Goal: Check status: Check status

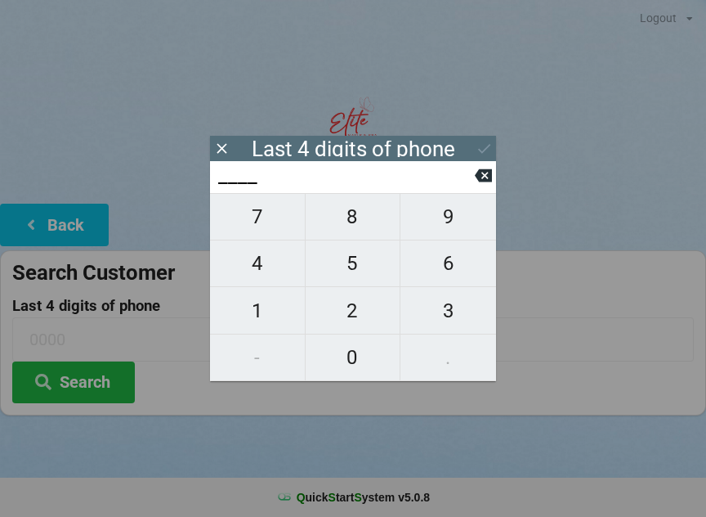
click at [368, 270] on span "5" at bounding box center [353, 263] width 95 height 34
type input "5___"
click at [463, 279] on span "6" at bounding box center [449, 263] width 96 height 34
type input "56__"
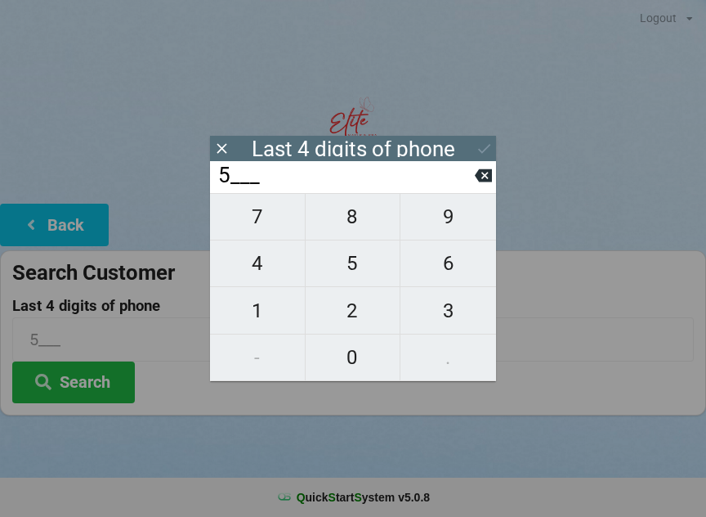
type input "56__"
click at [269, 300] on span "1" at bounding box center [257, 310] width 95 height 34
type input "561_"
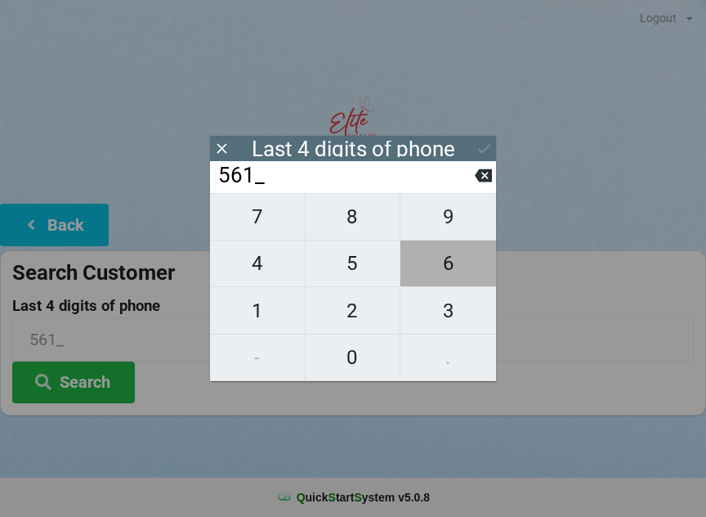
click at [467, 257] on span "6" at bounding box center [449, 263] width 96 height 34
type input "5616"
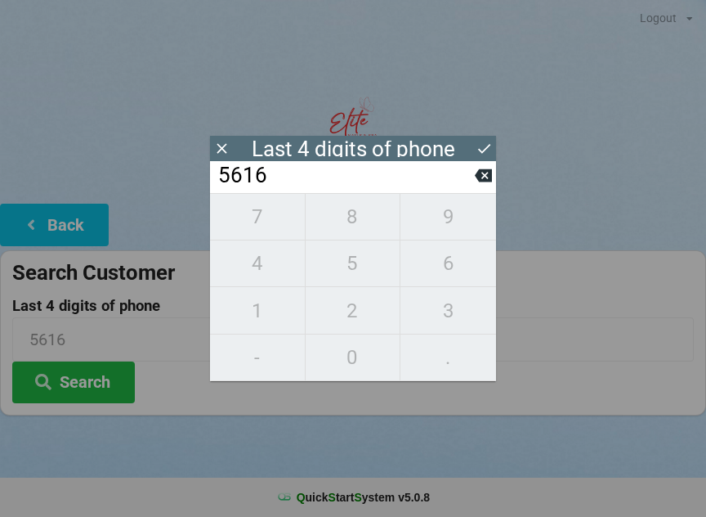
click at [452, 316] on div "7 8 9 4 5 6 1 2 3 - 0 ." at bounding box center [353, 287] width 286 height 188
click at [491, 168] on div "5616" at bounding box center [353, 177] width 286 height 32
click at [485, 181] on icon at bounding box center [483, 175] width 17 height 17
click at [490, 175] on icon at bounding box center [483, 175] width 17 height 13
click at [481, 163] on div "56__" at bounding box center [353, 177] width 286 height 32
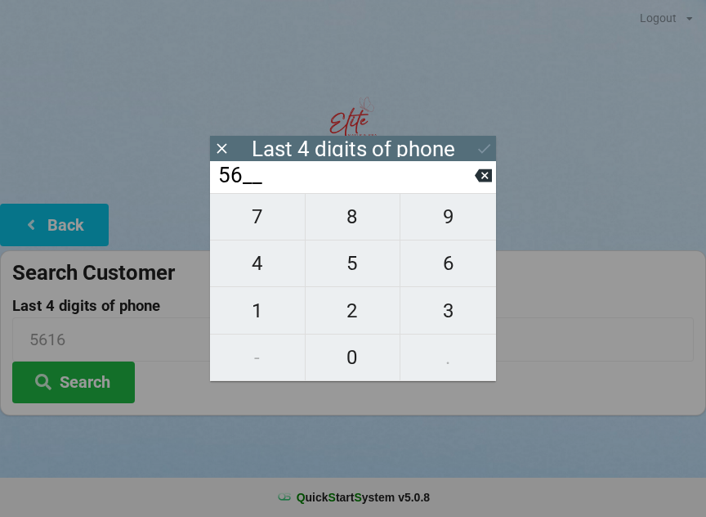
click at [491, 175] on icon at bounding box center [483, 175] width 17 height 13
click at [480, 175] on icon at bounding box center [483, 175] width 17 height 13
type input "____"
click at [482, 173] on icon at bounding box center [483, 175] width 17 height 17
click at [363, 351] on span "0" at bounding box center [353, 357] width 95 height 34
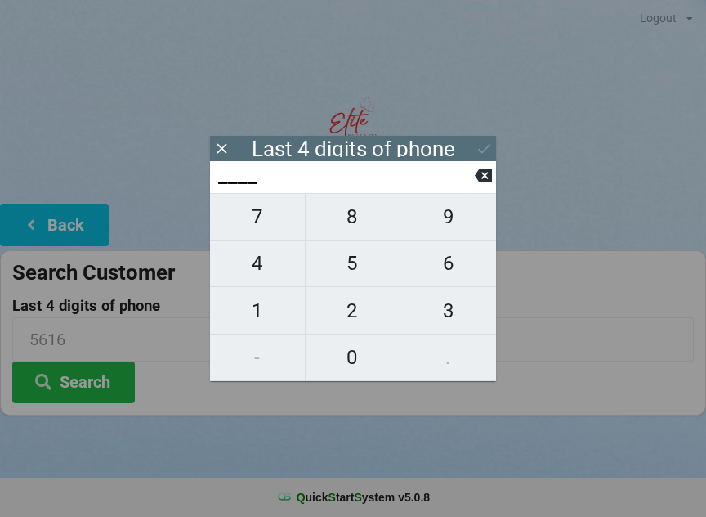
type input "0___"
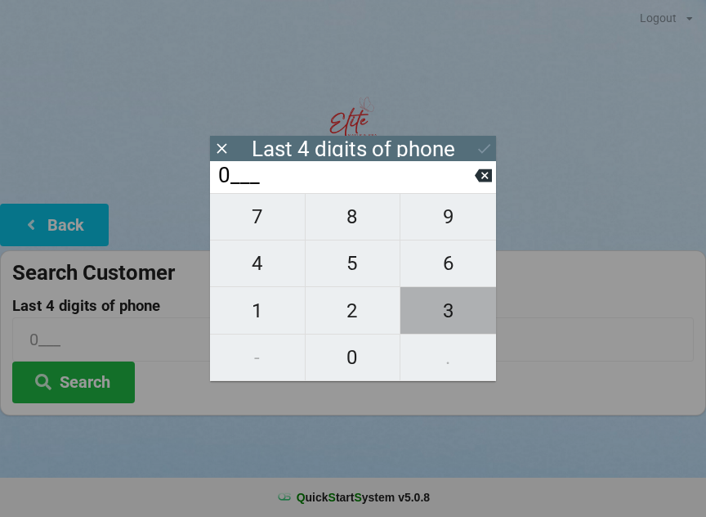
click at [451, 316] on span "3" at bounding box center [449, 310] width 96 height 34
type input "03__"
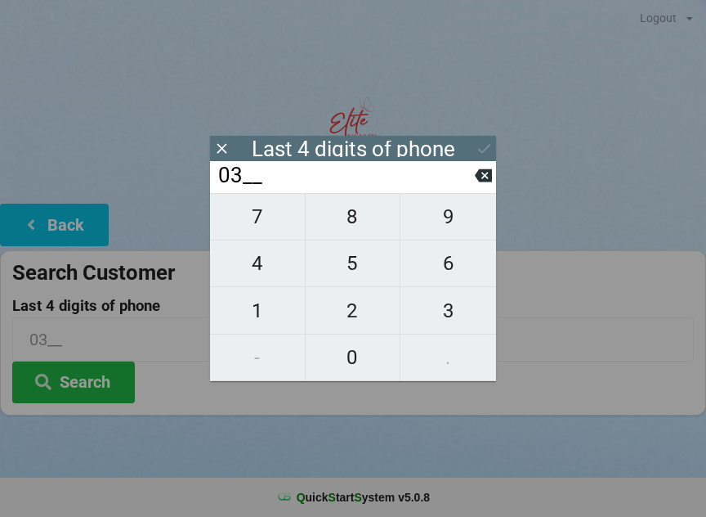
click at [461, 219] on span "9" at bounding box center [449, 216] width 96 height 34
type input "039_"
click at [459, 262] on span "6" at bounding box center [449, 263] width 96 height 34
type input "0396"
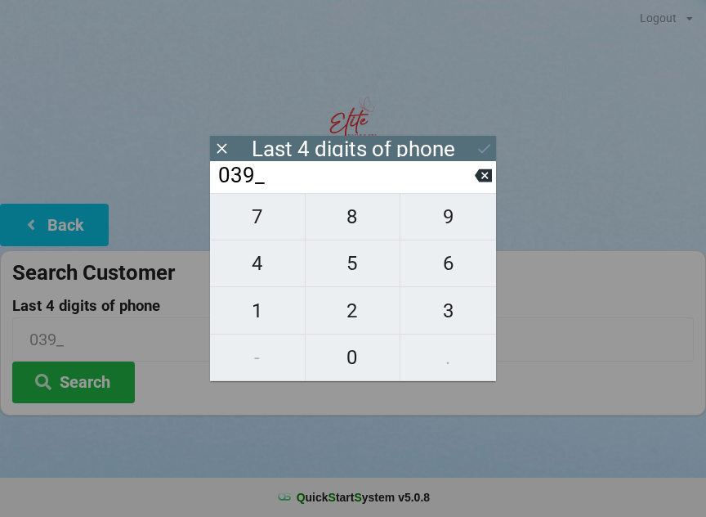
type input "0396"
click at [617, 328] on input "0396" at bounding box center [353, 338] width 682 height 43
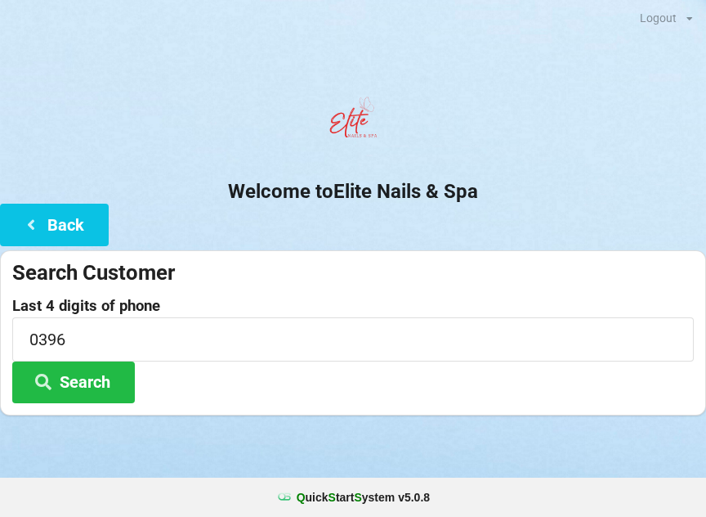
click at [586, 310] on label "Last 4 digits of phone" at bounding box center [353, 306] width 682 height 16
click at [89, 374] on button "Search" at bounding box center [73, 382] width 123 height 42
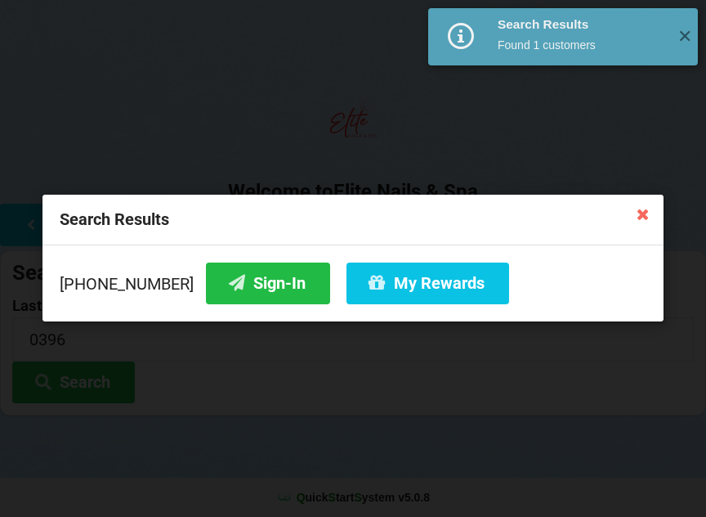
click at [247, 281] on button "Sign-In" at bounding box center [268, 283] width 124 height 42
